Goal: Task Accomplishment & Management: Manage account settings

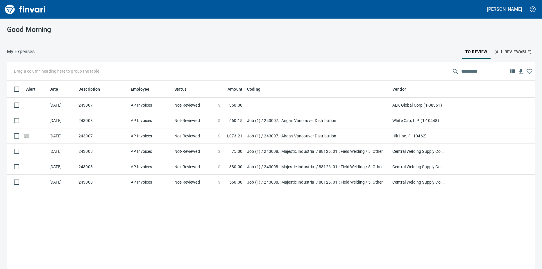
scroll to position [1, 1]
click at [508, 55] on span "(All Reviewable)" at bounding box center [512, 51] width 37 height 7
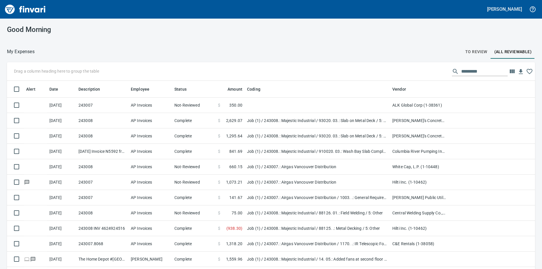
scroll to position [201, 515]
drag, startPoint x: 409, startPoint y: 89, endPoint x: 23, endPoint y: 71, distance: 386.1
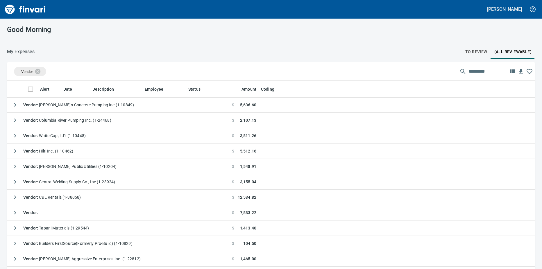
scroll to position [29, 0]
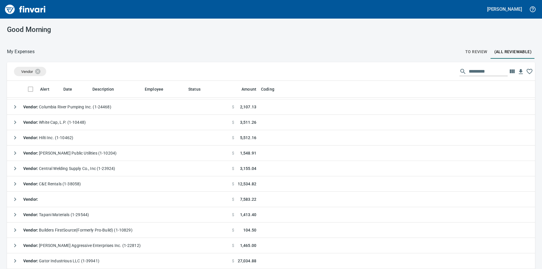
click at [15, 166] on icon "button" at bounding box center [15, 168] width 7 height 7
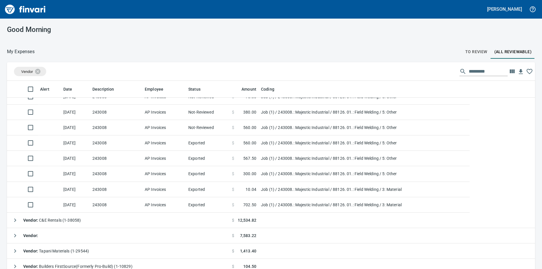
scroll to position [87, 0]
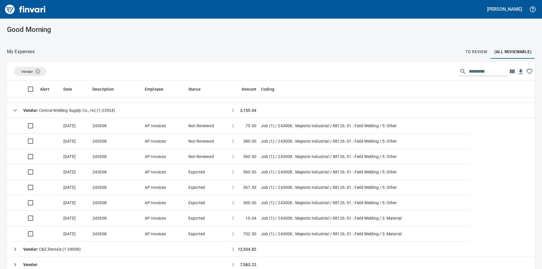
click at [45, 233] on td at bounding box center [49, 233] width 23 height 15
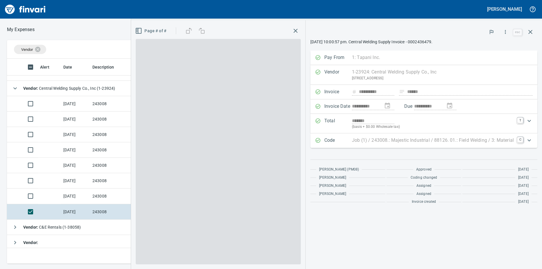
scroll to position [196, 374]
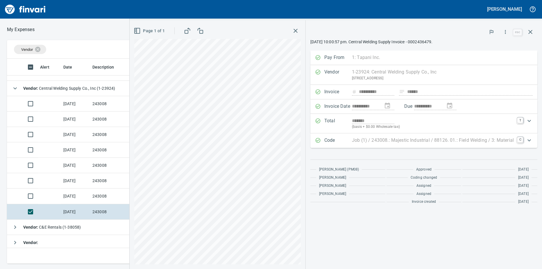
click at [63, 196] on td "[DATE]" at bounding box center [75, 196] width 29 height 15
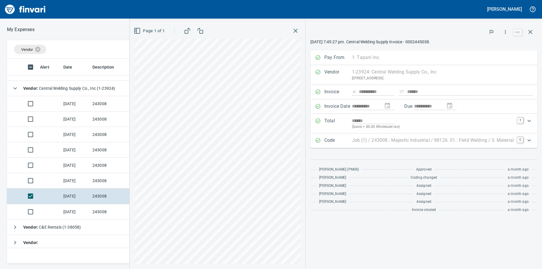
click at [55, 183] on td at bounding box center [49, 180] width 23 height 15
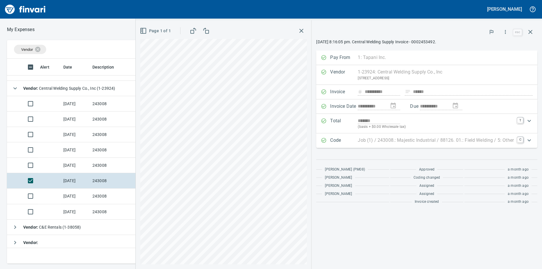
click at [57, 162] on td at bounding box center [49, 165] width 23 height 15
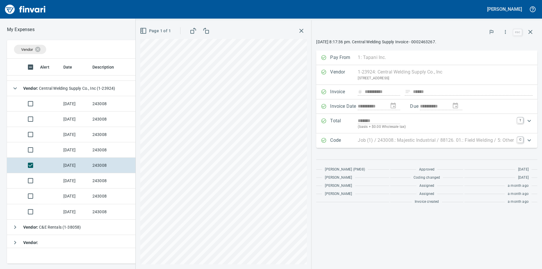
click at [59, 149] on td at bounding box center [49, 149] width 23 height 15
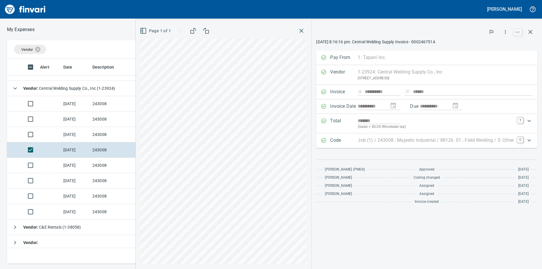
click at [60, 136] on td at bounding box center [49, 134] width 23 height 15
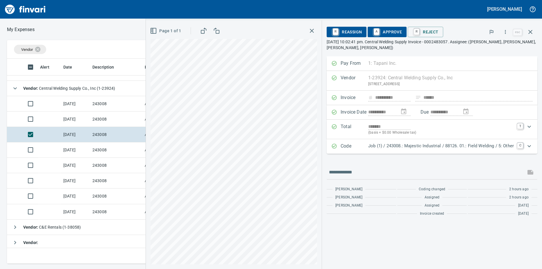
click at [59, 145] on td at bounding box center [49, 149] width 23 height 15
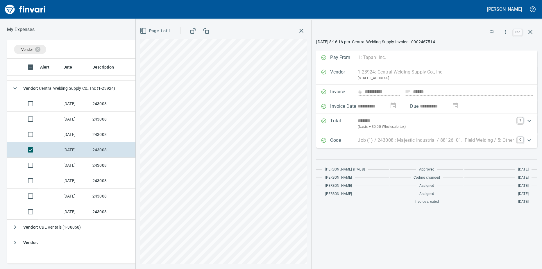
click at [55, 129] on td at bounding box center [49, 134] width 23 height 15
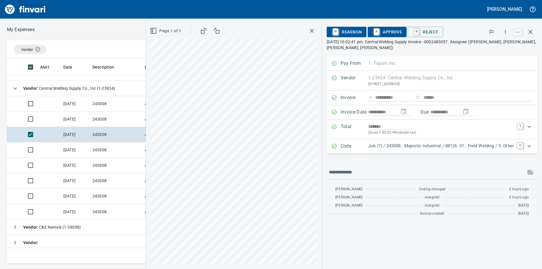
click at [56, 119] on td at bounding box center [49, 119] width 23 height 15
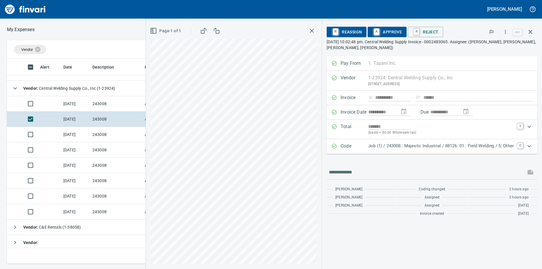
click at [55, 150] on td at bounding box center [49, 149] width 23 height 15
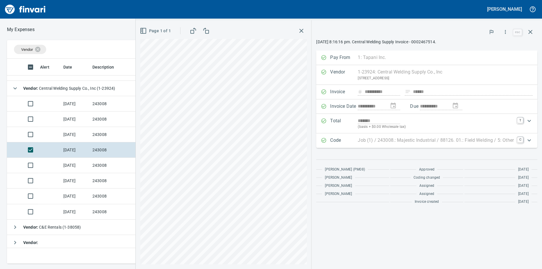
click at [56, 135] on td at bounding box center [49, 134] width 23 height 15
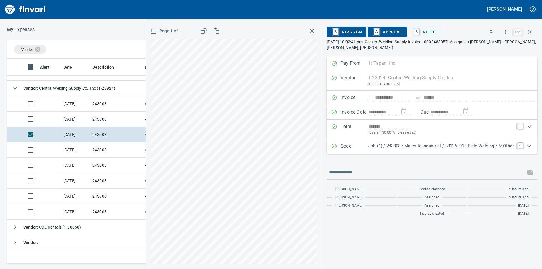
click at [57, 117] on td at bounding box center [49, 119] width 23 height 15
